Goal: Task Accomplishment & Management: Use online tool/utility

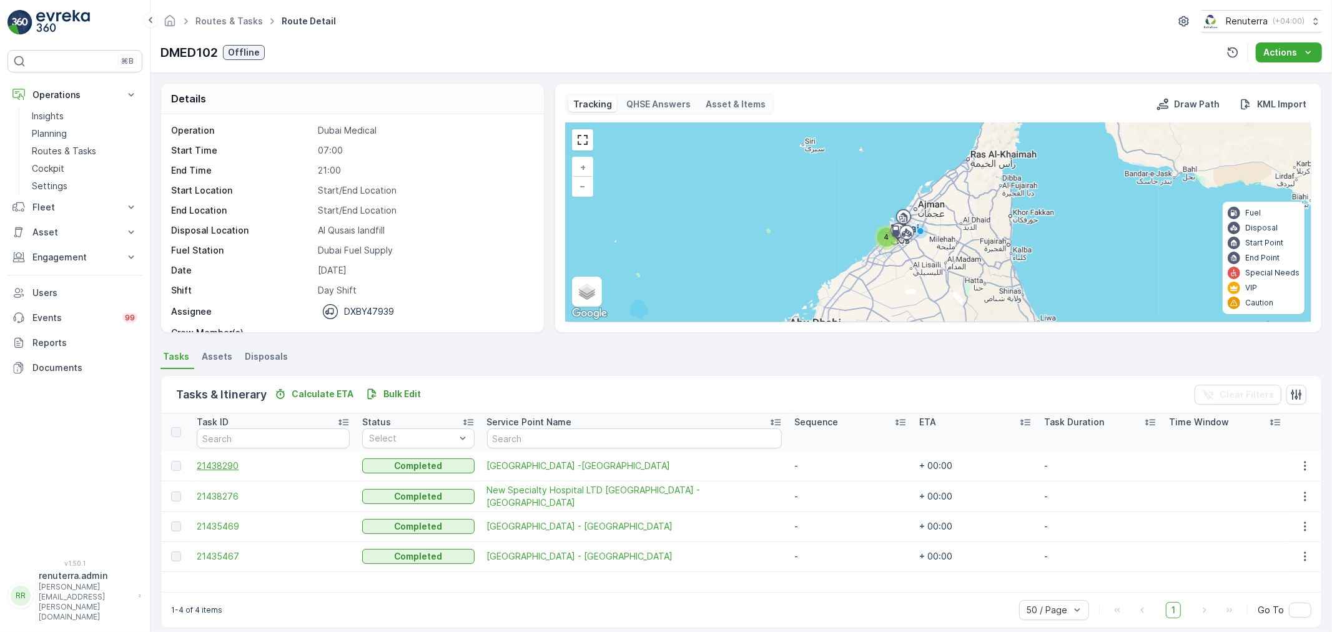
click at [217, 462] on span "21438290" at bounding box center [273, 466] width 153 height 12
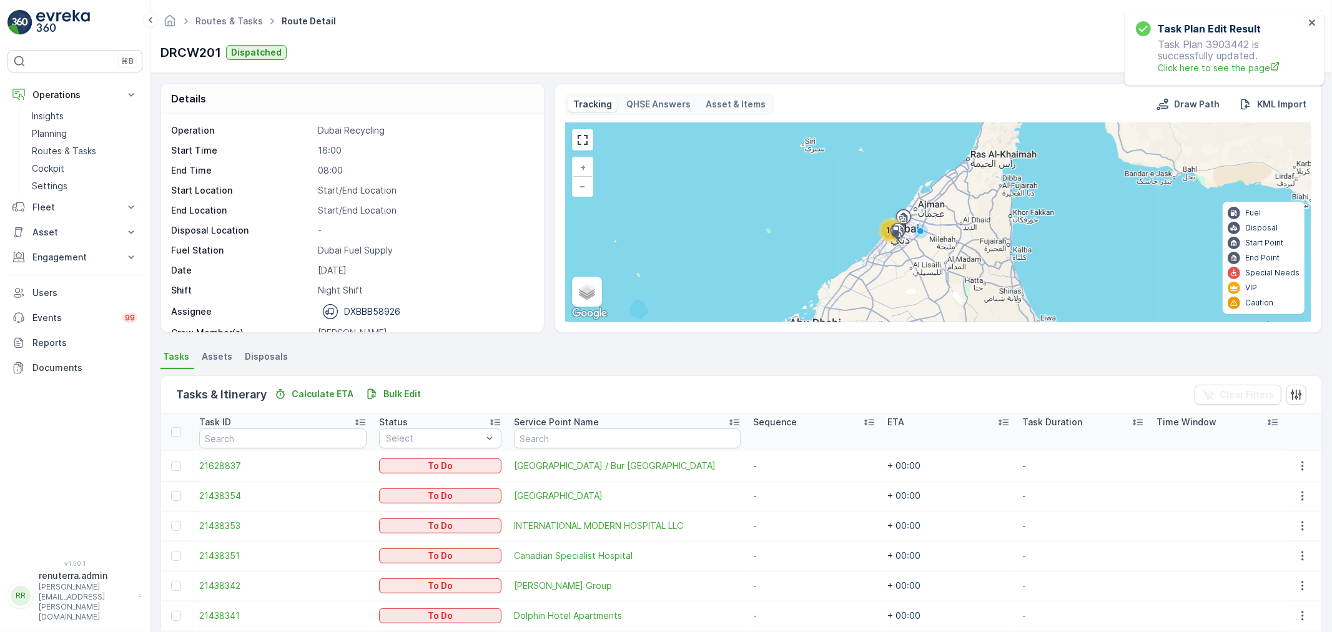
scroll to position [39, 0]
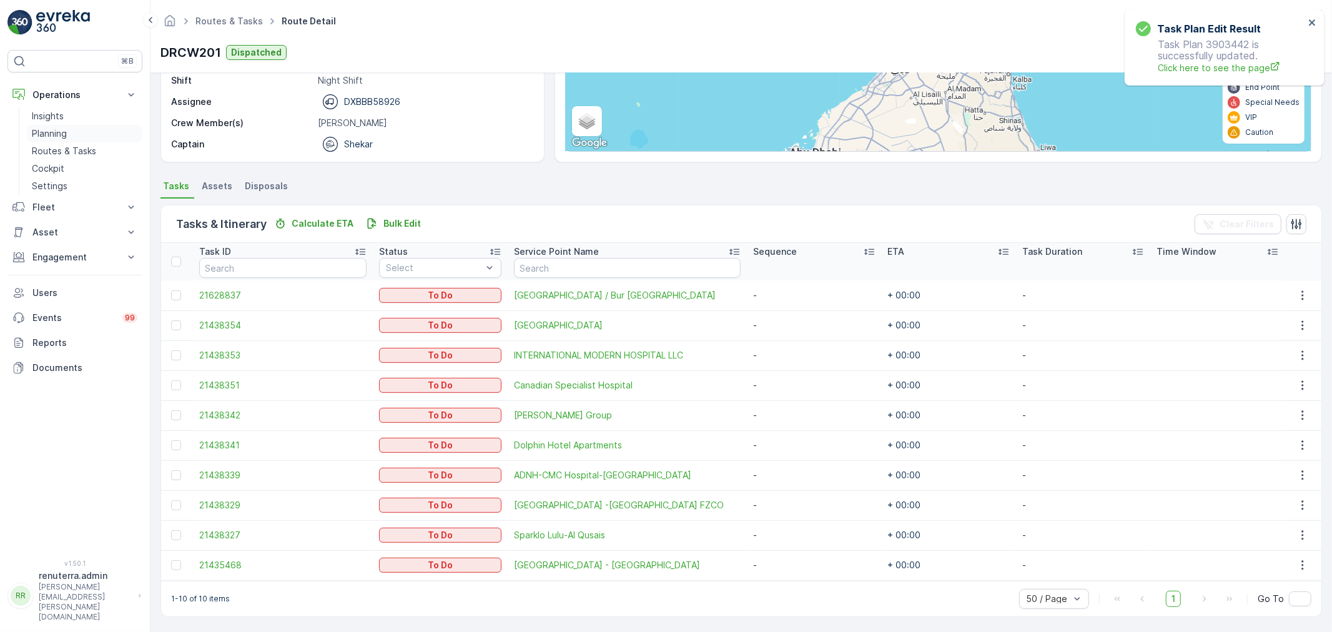
click at [71, 132] on link "Planning" at bounding box center [85, 133] width 116 height 17
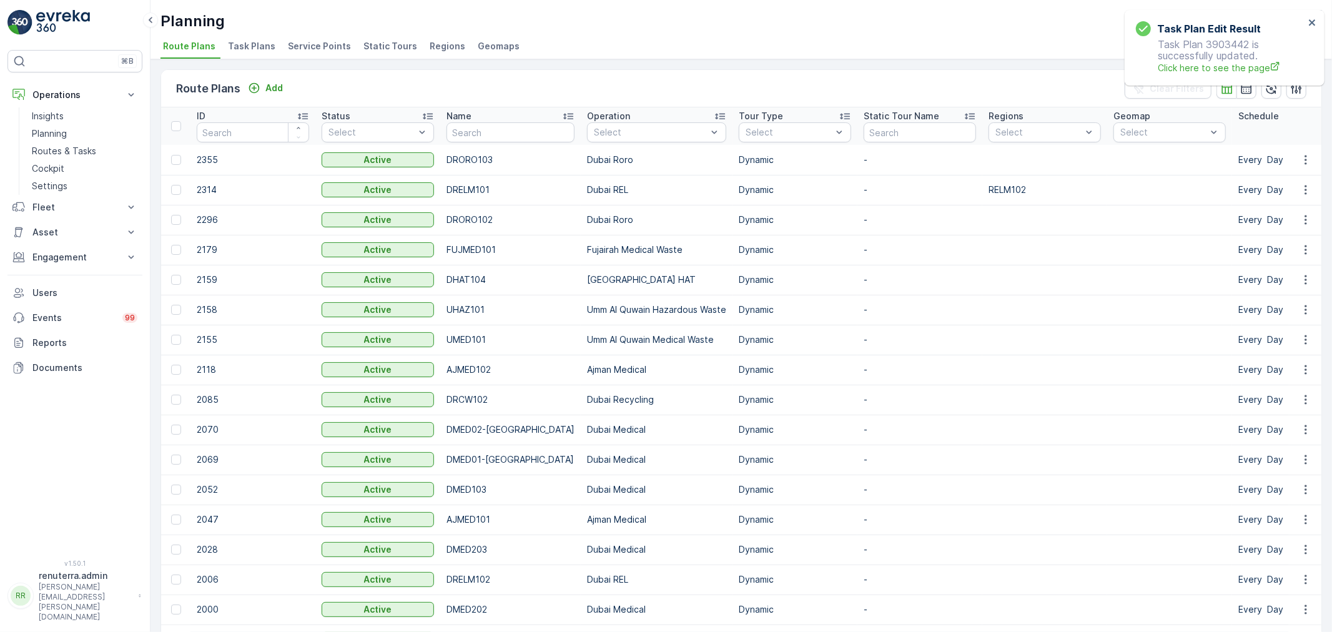
drag, startPoint x: 295, startPoint y: 39, endPoint x: 307, endPoint y: 46, distance: 13.7
click at [302, 41] on li "Service Points" at bounding box center [320, 47] width 71 height 21
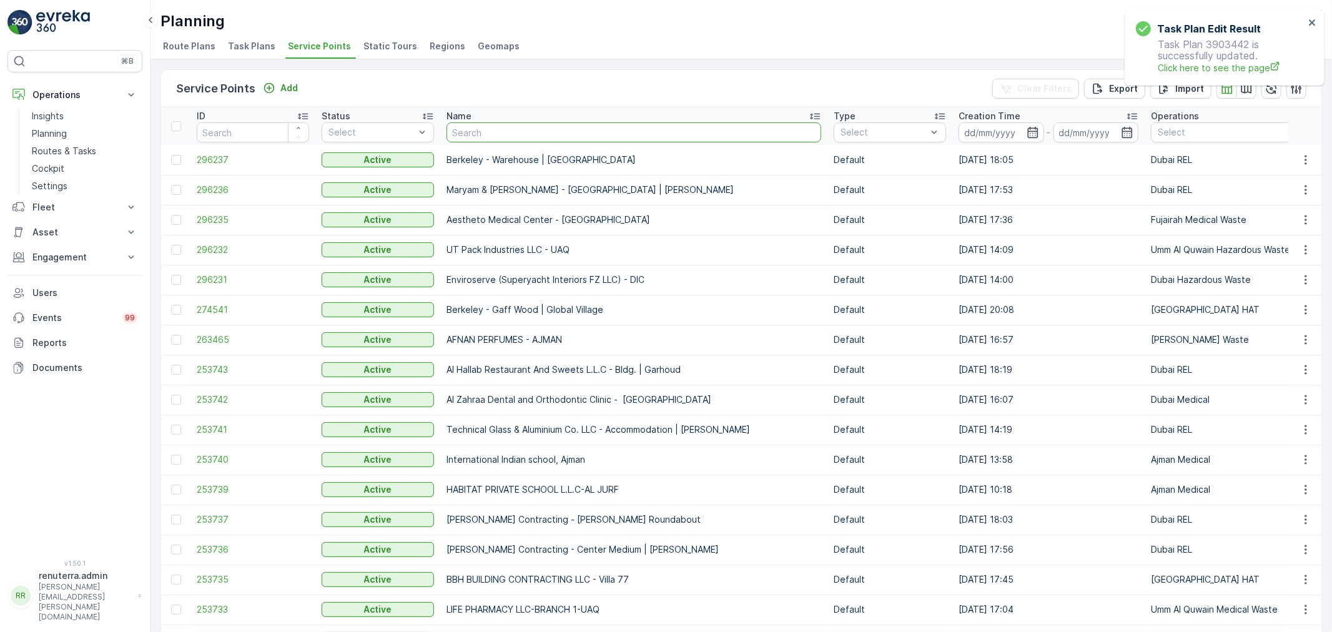
click at [480, 138] on input "text" at bounding box center [634, 132] width 375 height 20
type input "rixo"
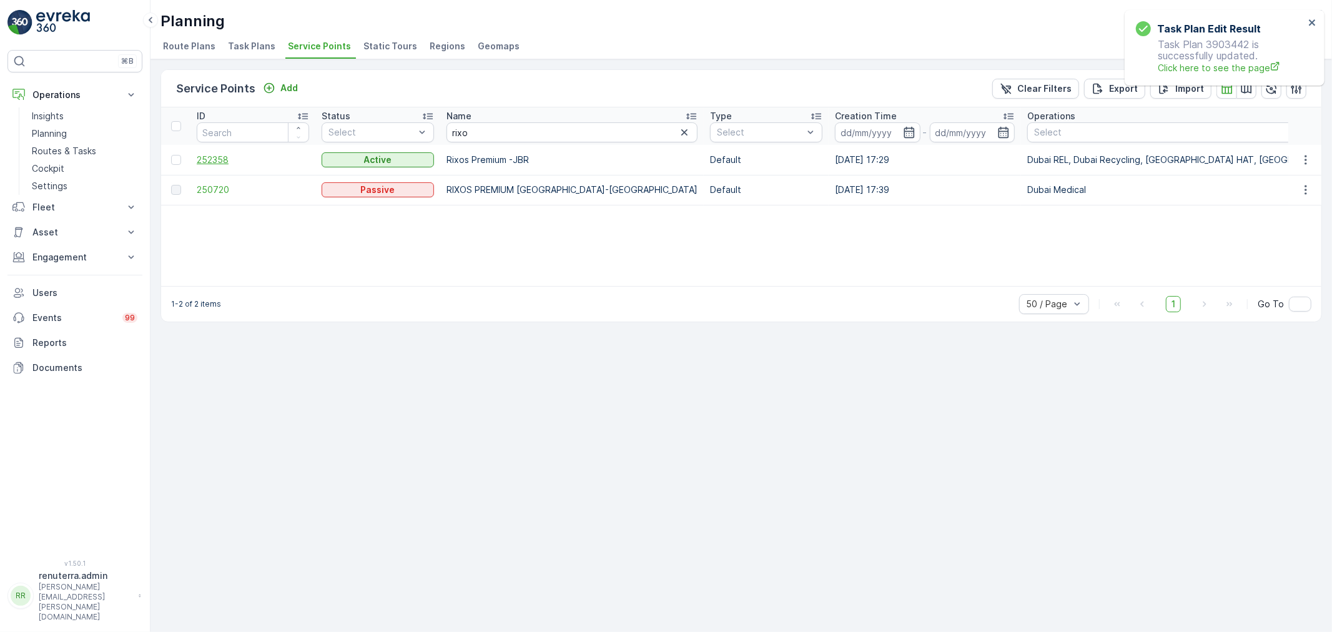
click at [222, 157] on span "252358" at bounding box center [253, 160] width 112 height 12
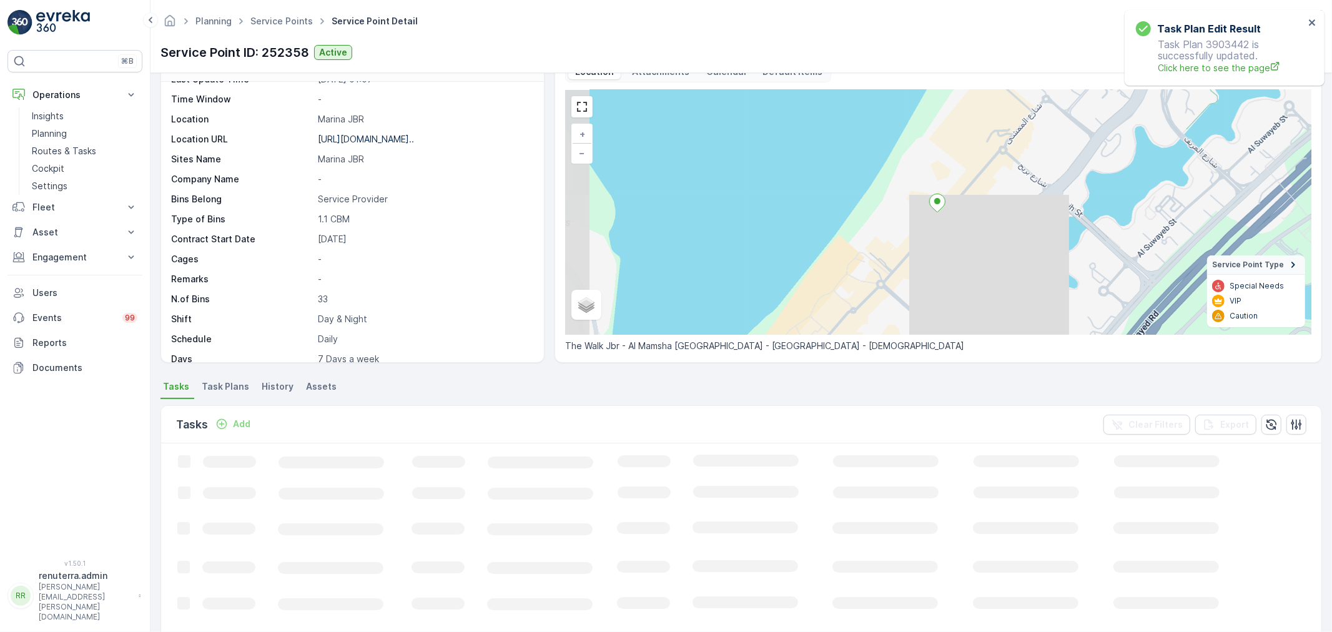
scroll to position [139, 0]
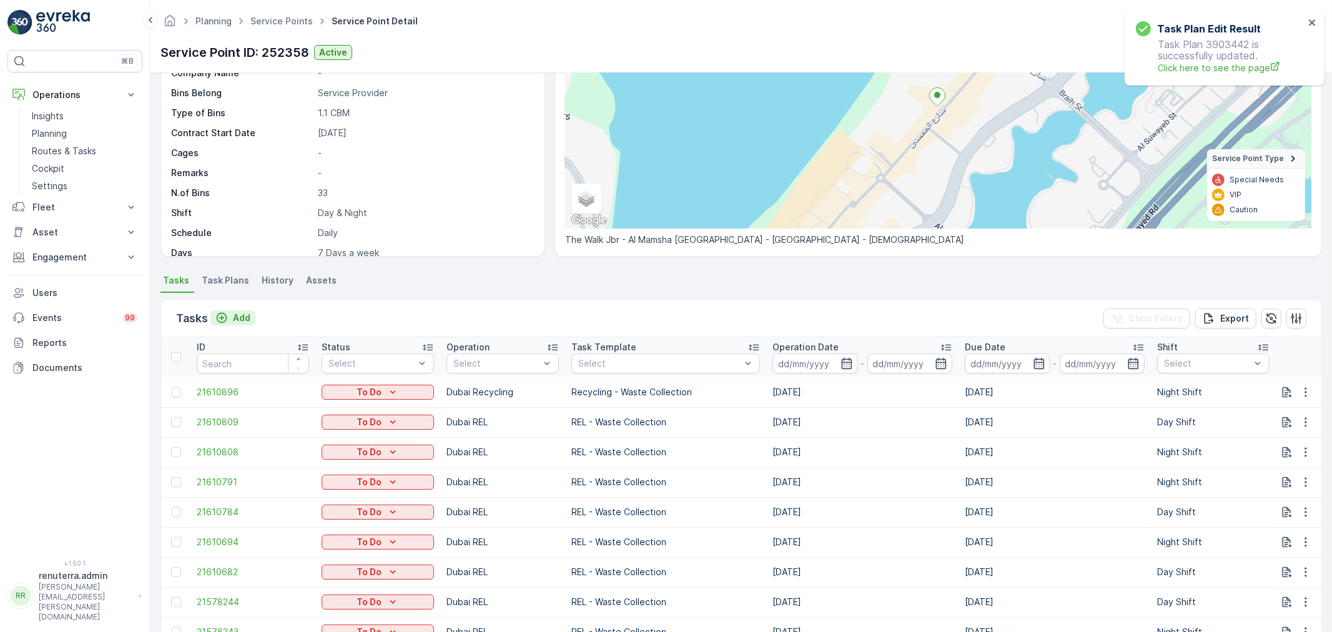
click at [241, 320] on p "Add" at bounding box center [241, 318] width 17 height 12
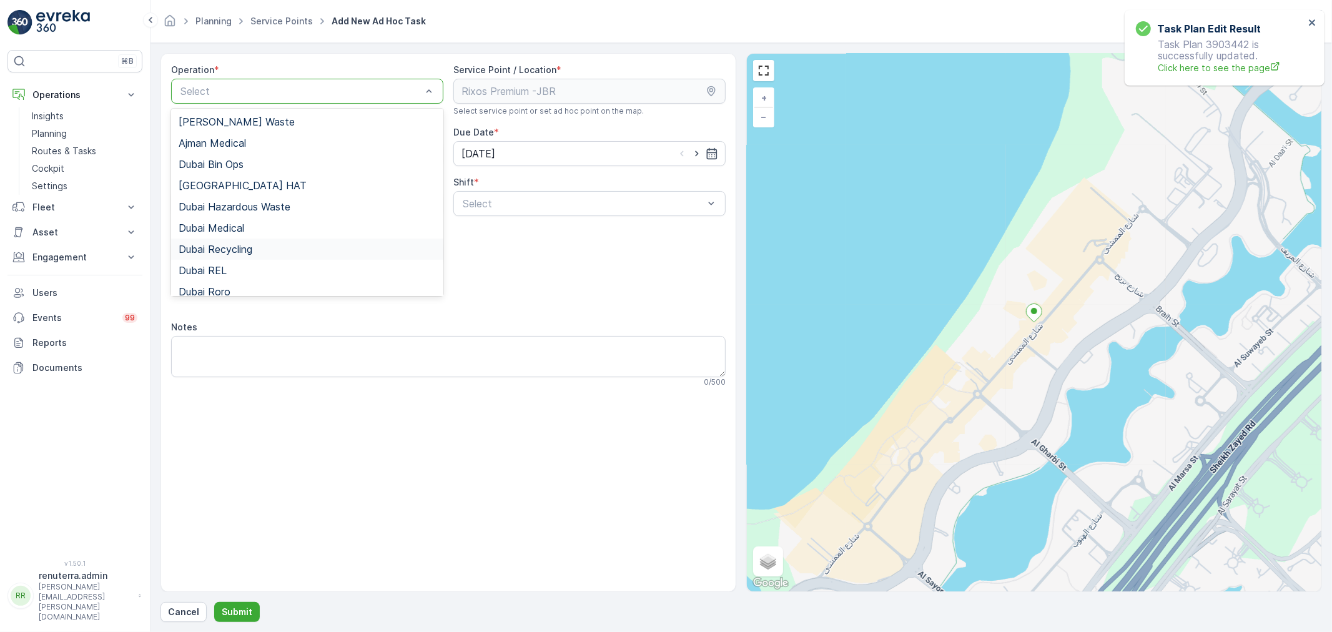
drag, startPoint x: 254, startPoint y: 247, endPoint x: 366, endPoint y: 239, distance: 112.1
click at [257, 247] on div "Dubai Recycling" at bounding box center [307, 249] width 257 height 11
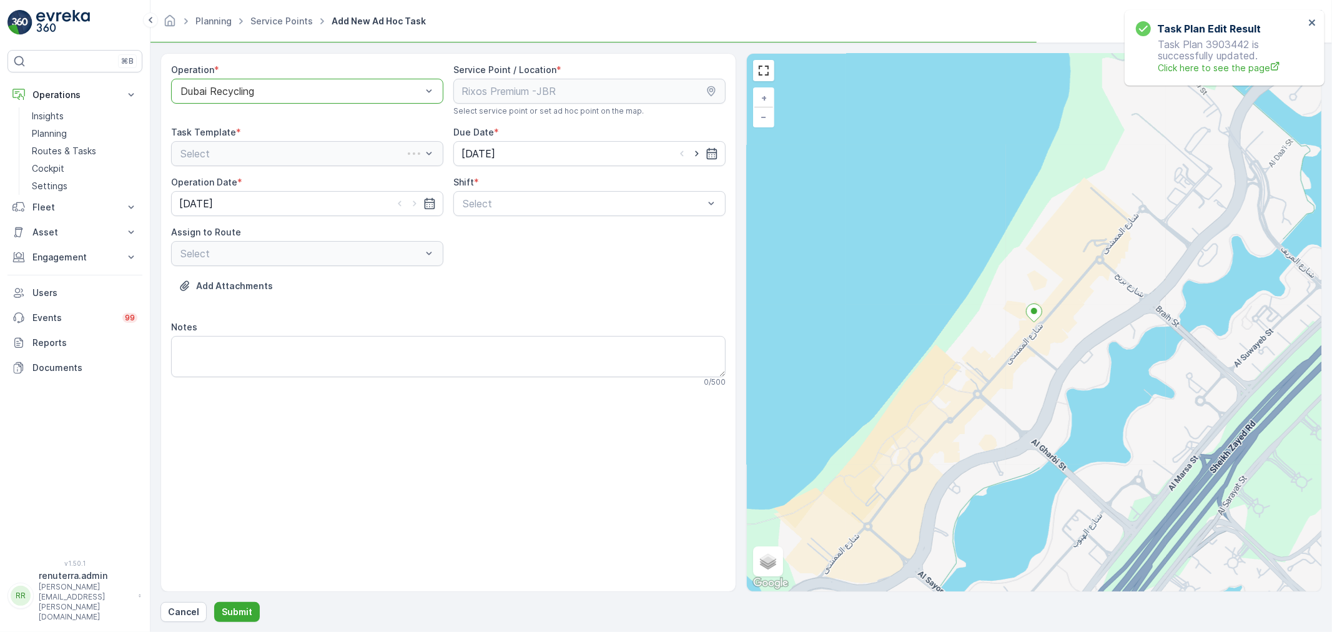
drag, startPoint x: 573, startPoint y: 190, endPoint x: 552, endPoint y: 222, distance: 37.9
click at [575, 191] on div "Shift * Select" at bounding box center [590, 196] width 272 height 40
click at [552, 222] on div "Operation * option Dubai Recycling, selected. Dubai Recycling Service Point / L…" at bounding box center [448, 231] width 555 height 334
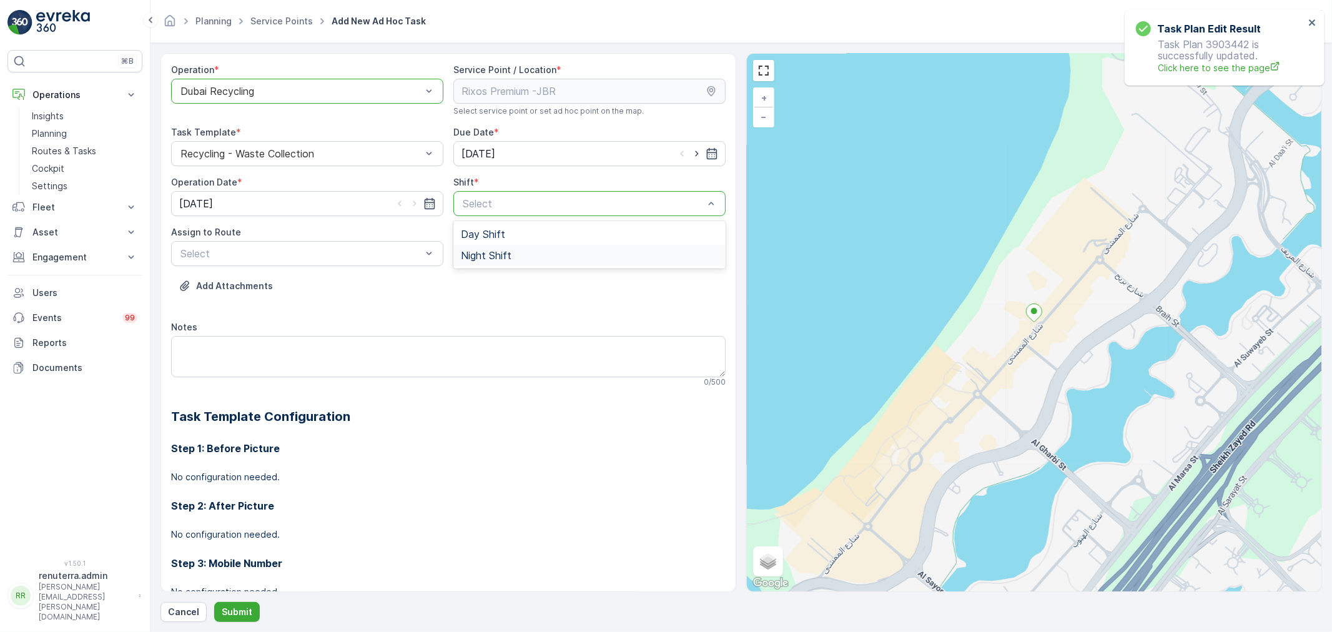
drag, startPoint x: 534, startPoint y: 229, endPoint x: 473, endPoint y: 262, distance: 69.0
click at [519, 258] on div "Night Shift" at bounding box center [589, 255] width 257 height 11
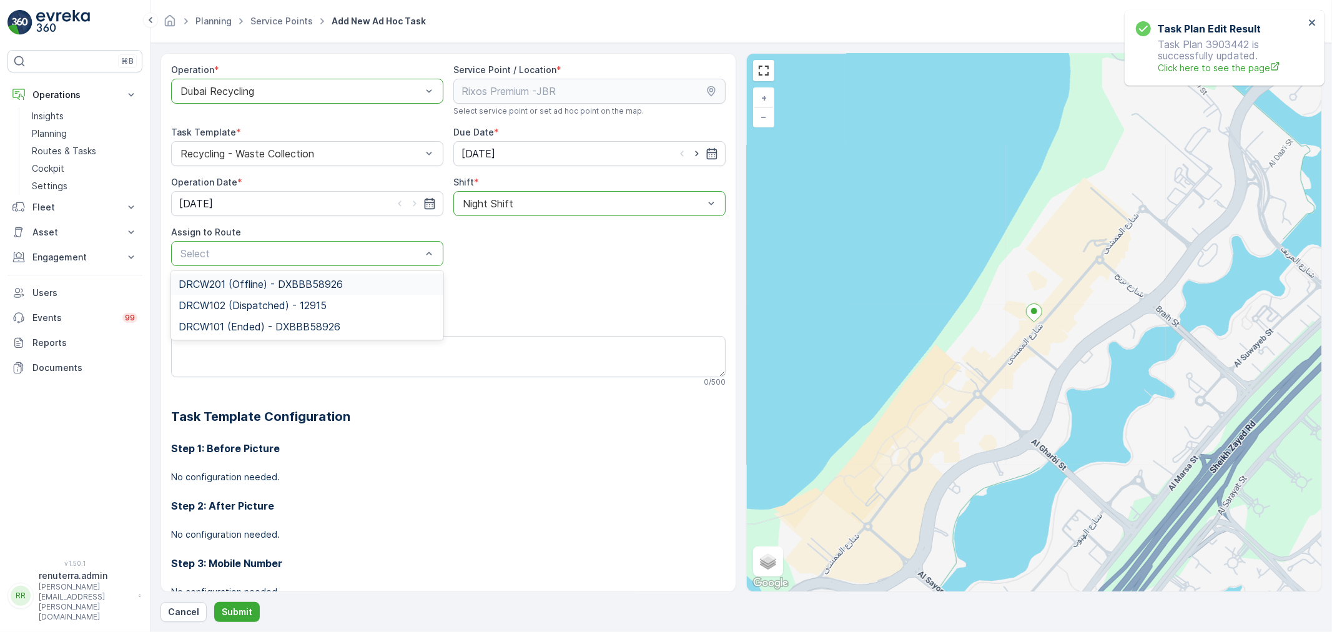
click at [337, 263] on div "Select" at bounding box center [307, 253] width 272 height 25
click at [260, 284] on span "DRCW201 (Offline) - DXBBB58926" at bounding box center [261, 284] width 164 height 11
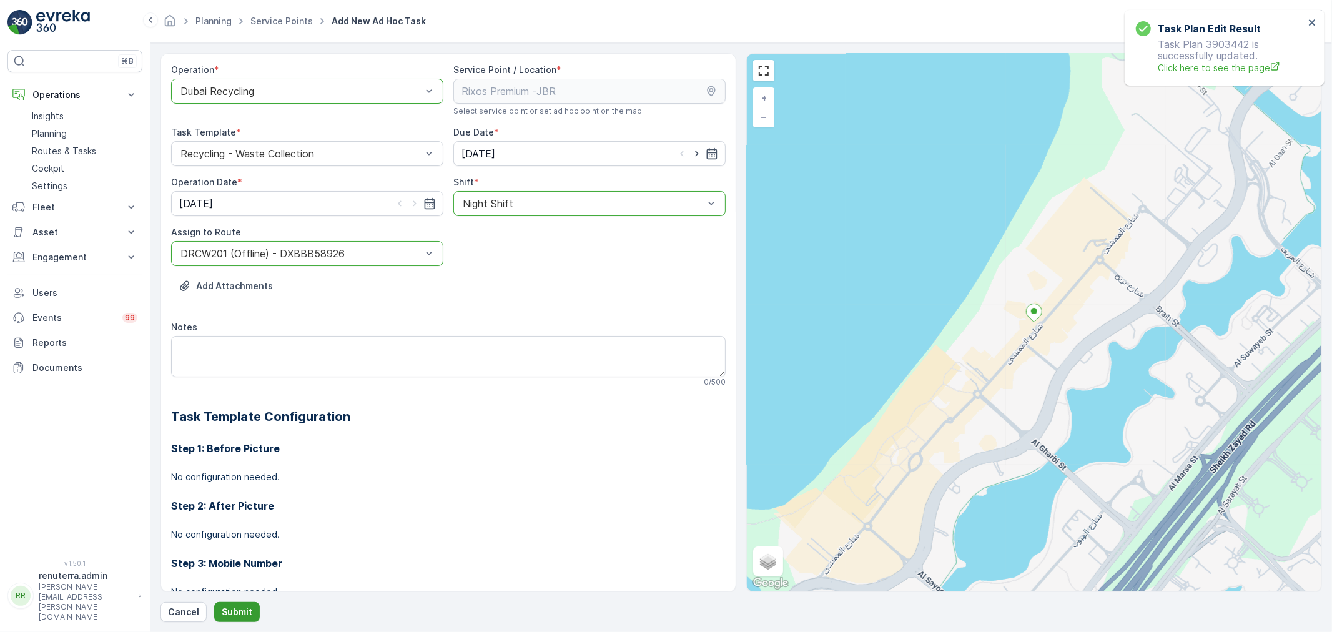
click at [236, 610] on p "Submit" at bounding box center [237, 612] width 31 height 12
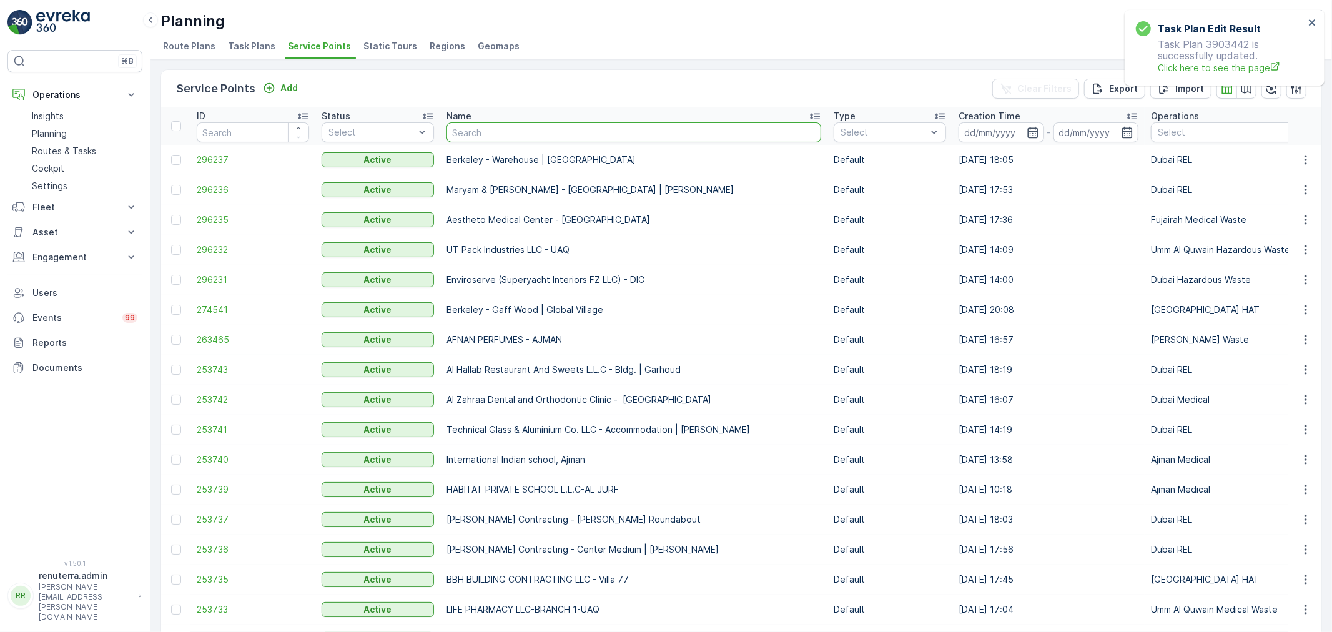
click at [497, 132] on input "text" at bounding box center [634, 132] width 375 height 20
